Goal: Information Seeking & Learning: Compare options

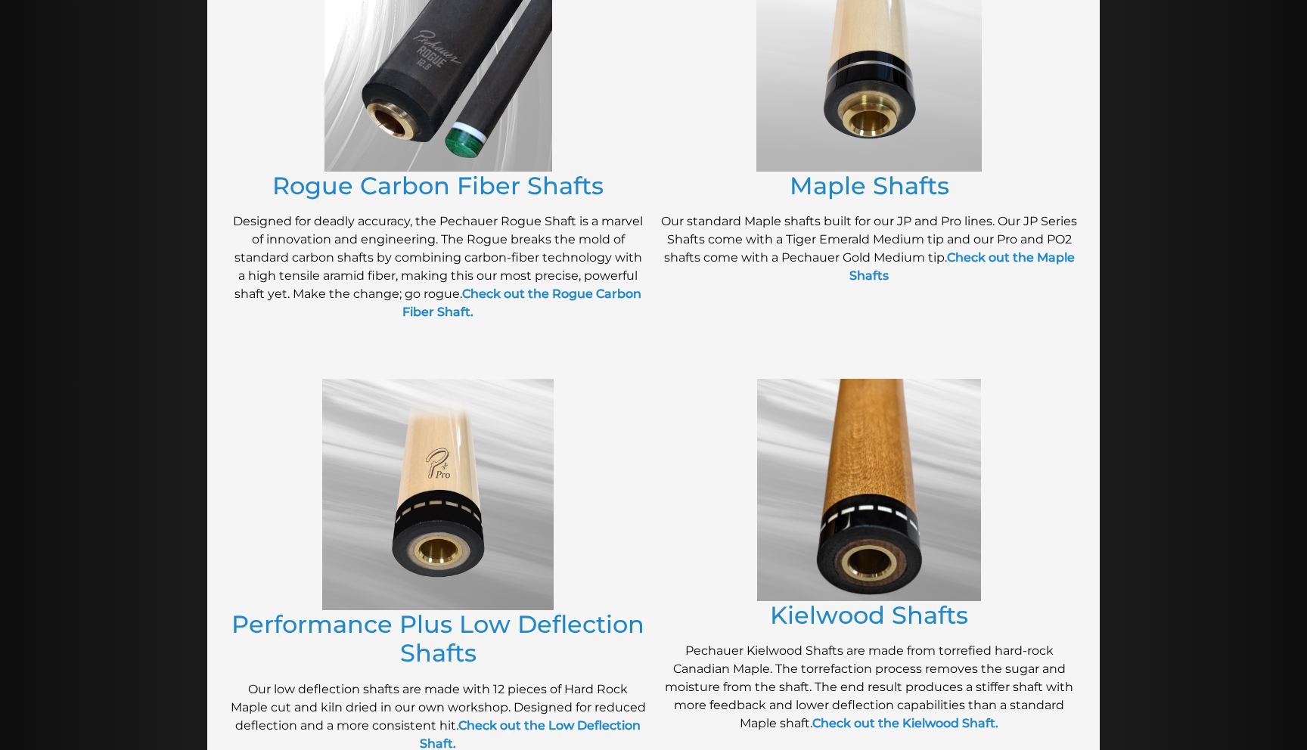
scroll to position [385, 0]
click at [838, 175] on link "Maple Shafts" at bounding box center [869, 184] width 160 height 29
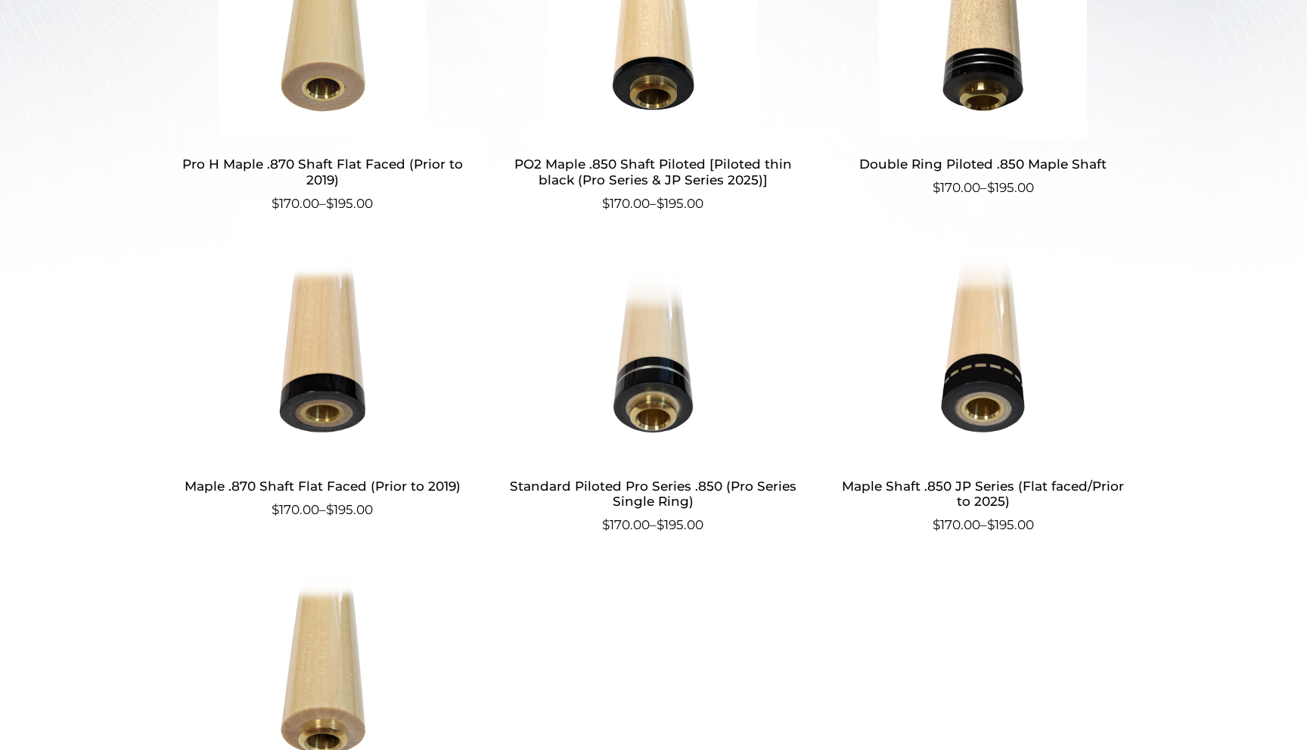
scroll to position [693, 0]
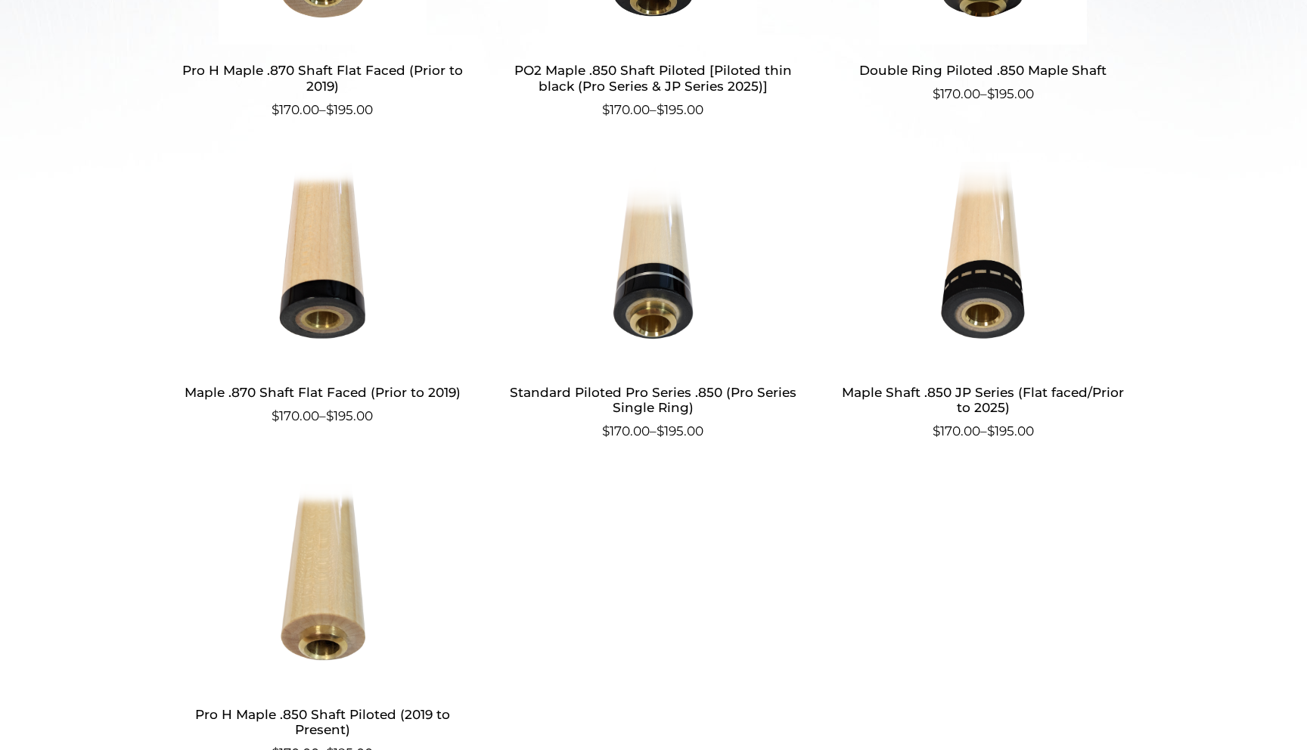
click at [259, 389] on h2 "Maple .870 Shaft Flat Faced (Prior to 2019)" at bounding box center [322, 392] width 294 height 28
click at [994, 395] on h2 "Maple Shaft .850 JP Series (Flat faced/Prior to 2025)" at bounding box center [983, 400] width 294 height 44
click at [380, 393] on h2 "Maple .870 Shaft Flat Faced (Prior to 2019)" at bounding box center [322, 392] width 294 height 28
click at [988, 402] on h2 "Maple Shaft .850 JP Series (Flat faced/Prior to 2025)" at bounding box center [983, 400] width 294 height 44
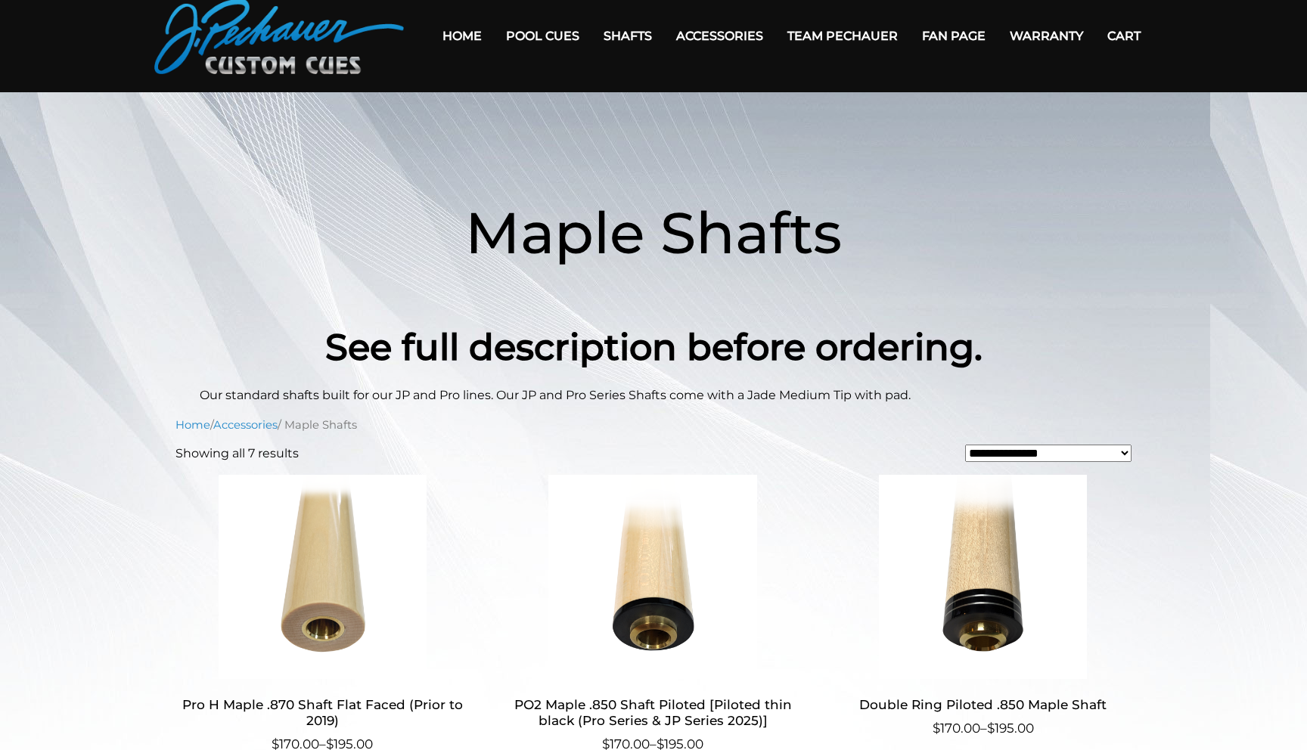
scroll to position [0, 0]
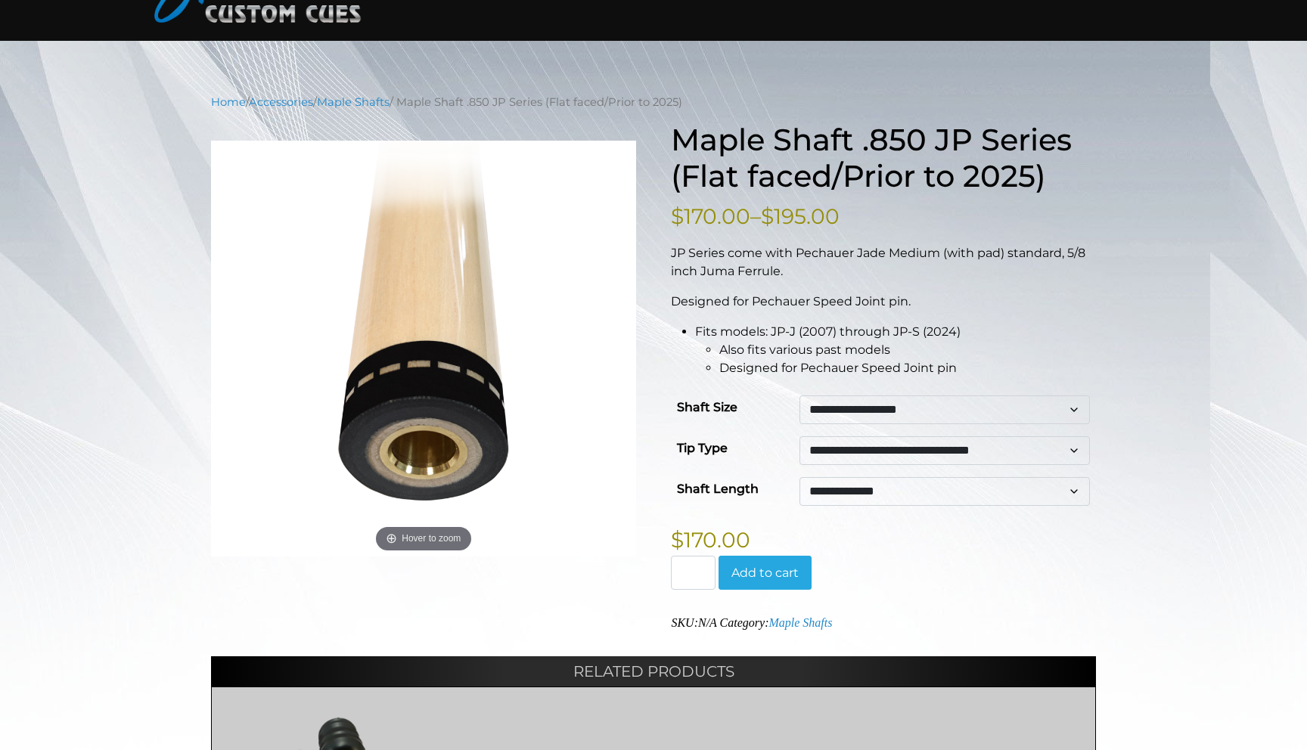
scroll to position [73, 0]
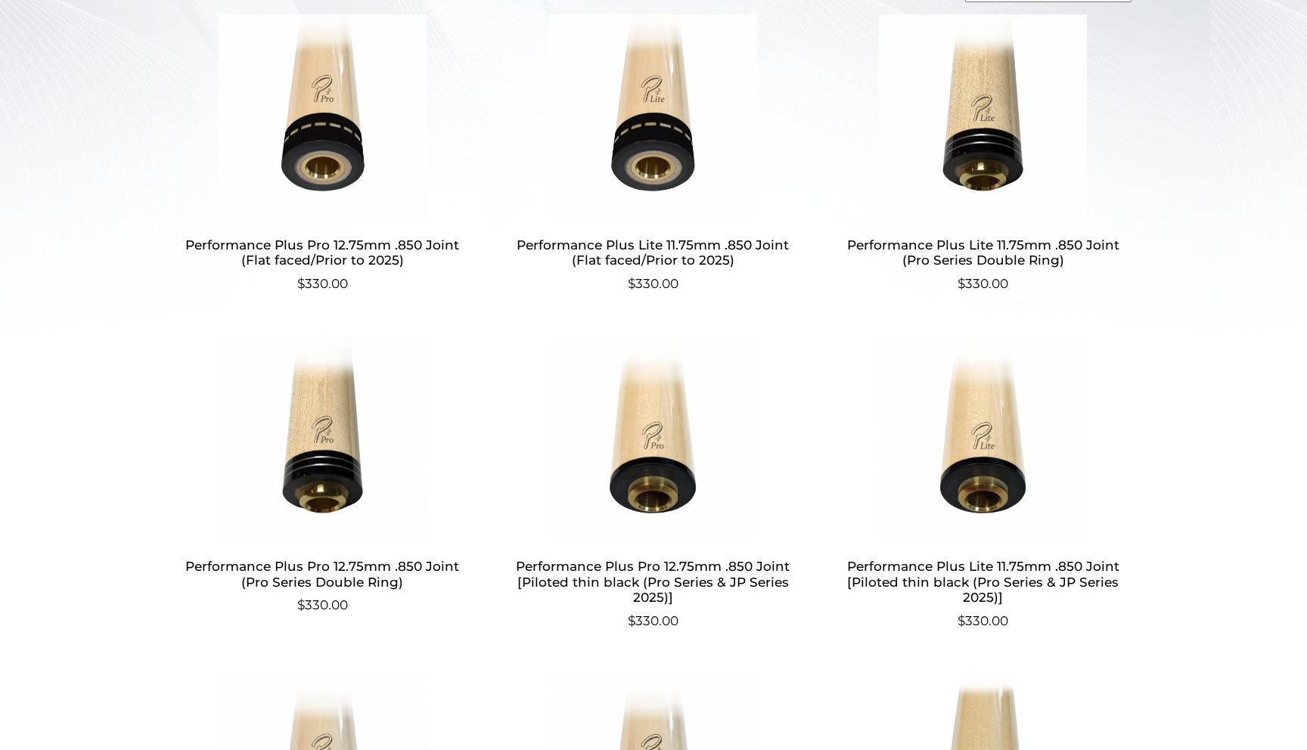
scroll to position [507, 0]
